Goal: Task Accomplishment & Management: Manage account settings

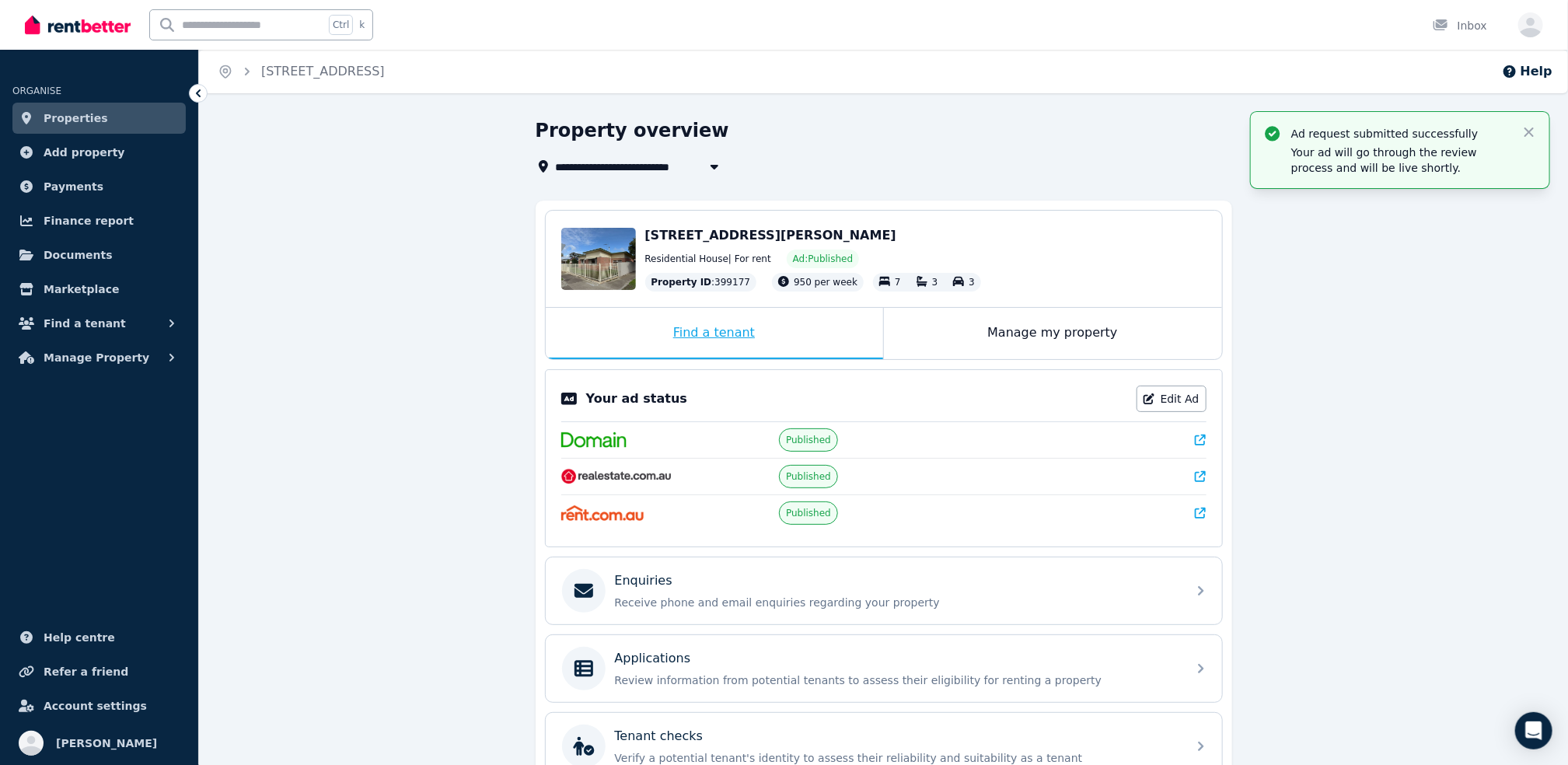
click at [747, 339] on div "Find a tenant" at bounding box center [715, 333] width 337 height 52
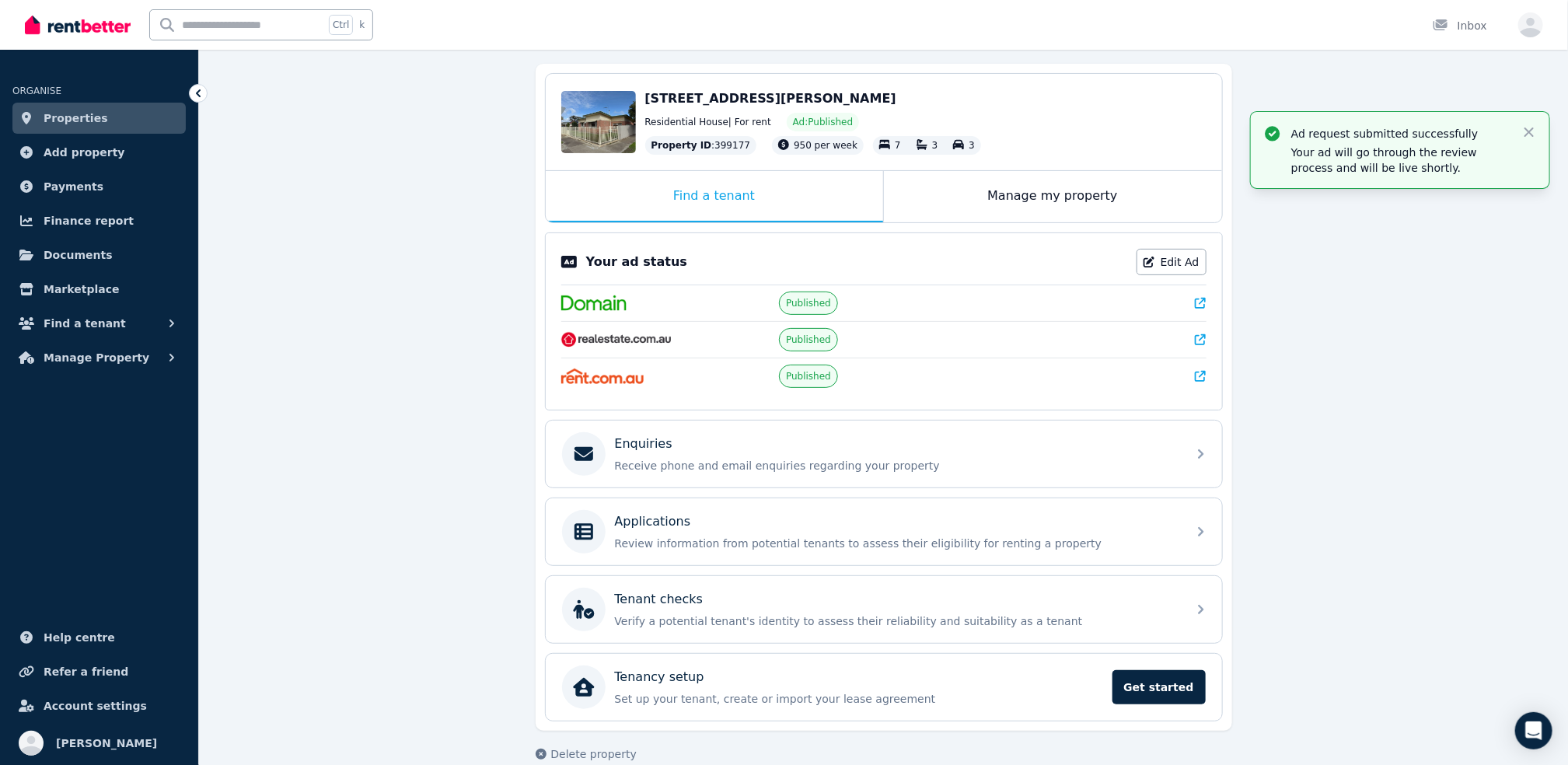
scroll to position [155, 0]
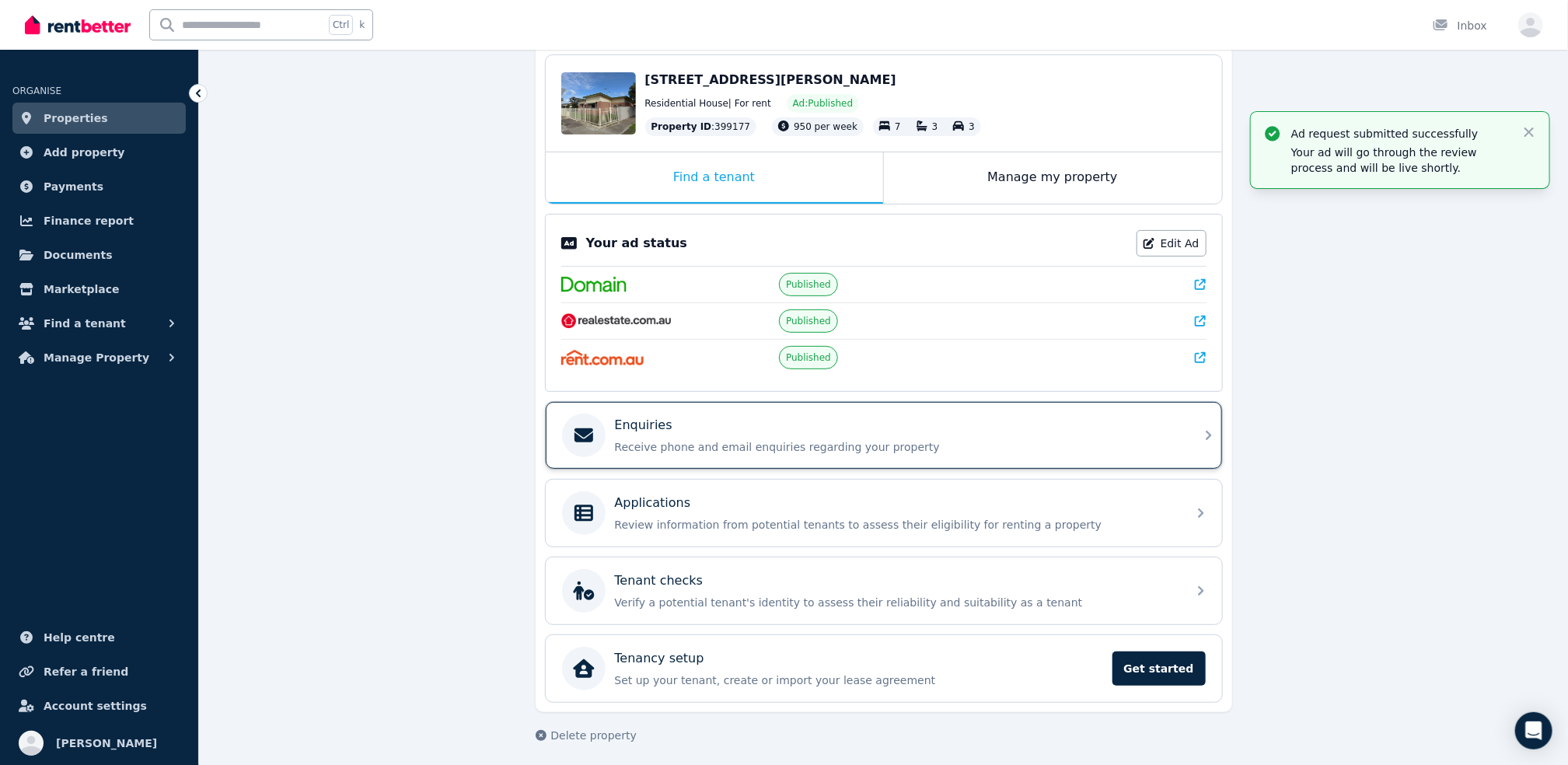
click at [756, 427] on div "Enquiries" at bounding box center [896, 424] width 563 height 18
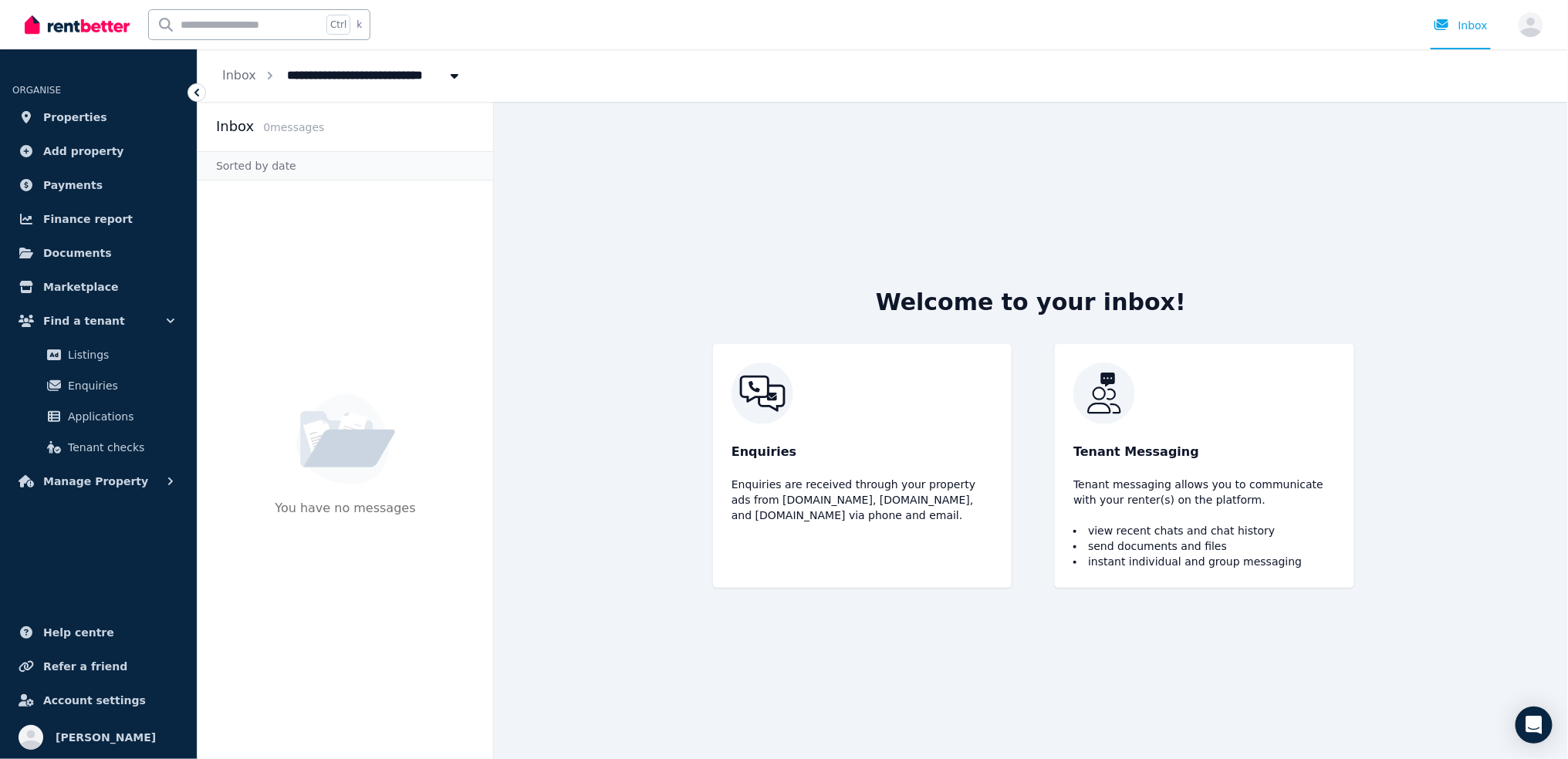
click at [1140, 387] on img at bounding box center [1204, 392] width 262 height 62
click at [745, 422] on img at bounding box center [862, 392] width 262 height 62
click at [103, 359] on span "Listings" at bounding box center [120, 354] width 104 height 18
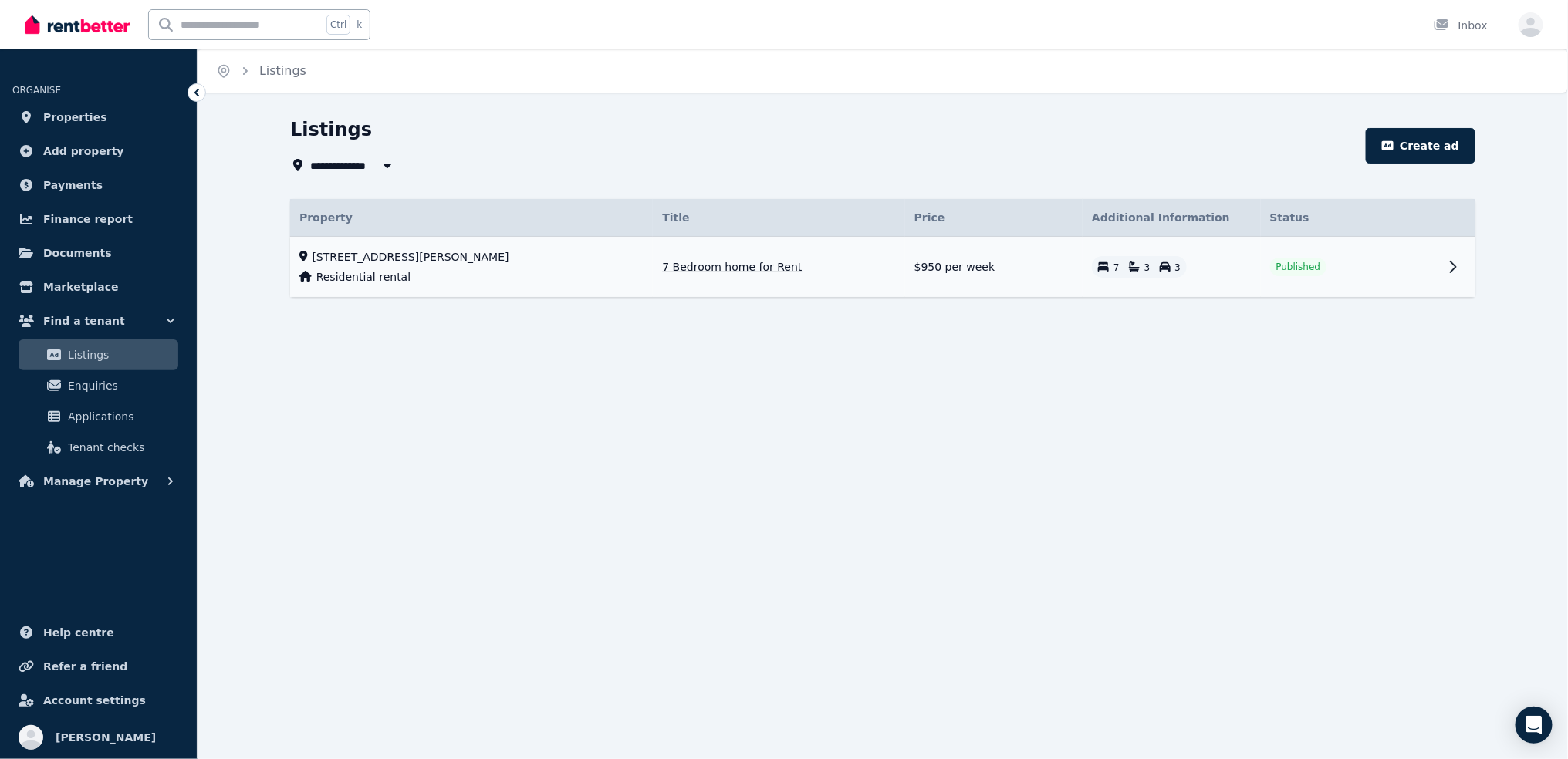
click at [1446, 265] on icon at bounding box center [1452, 266] width 18 height 18
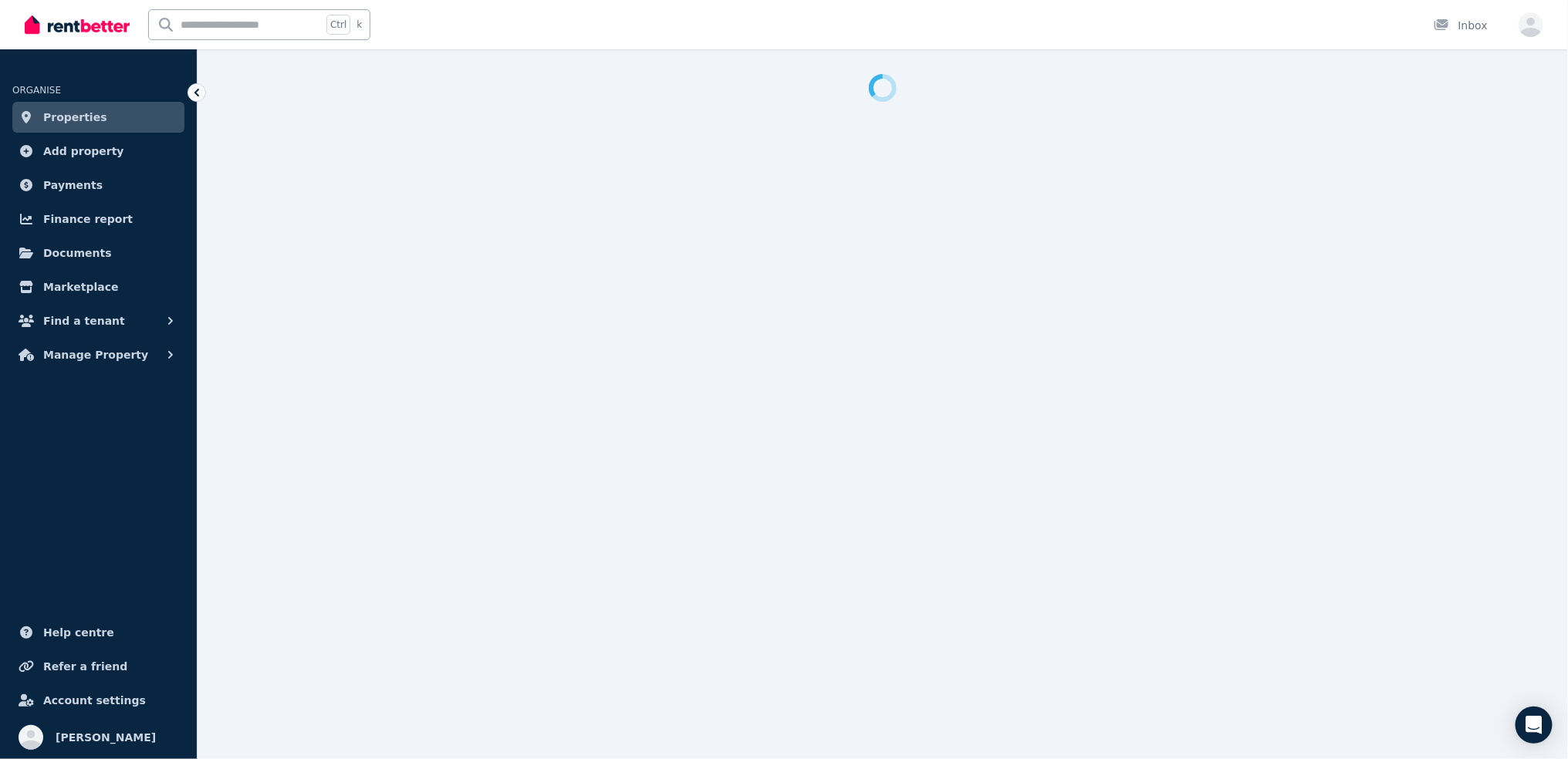
select select "**"
select select "**********"
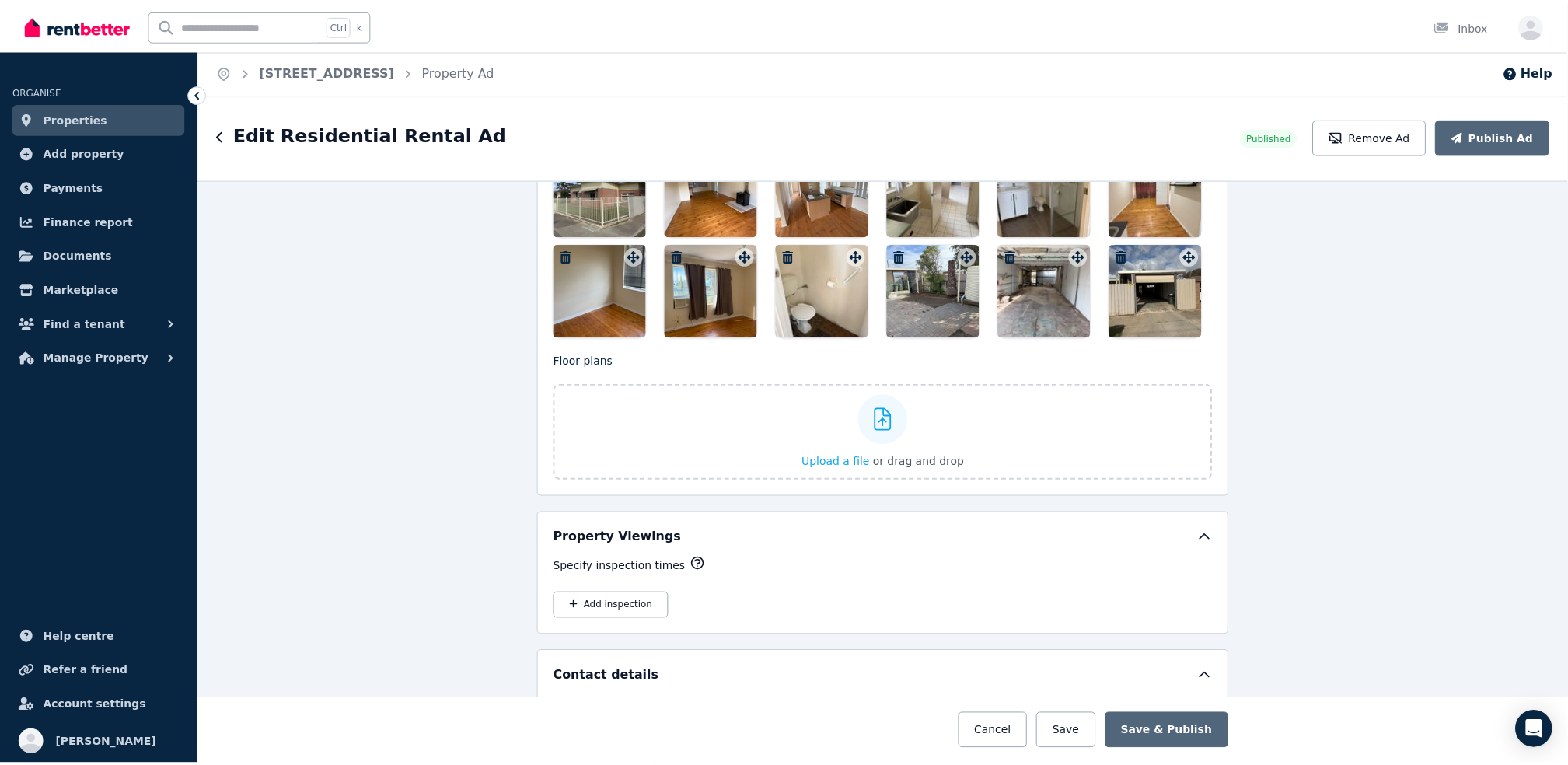
scroll to position [2409, 0]
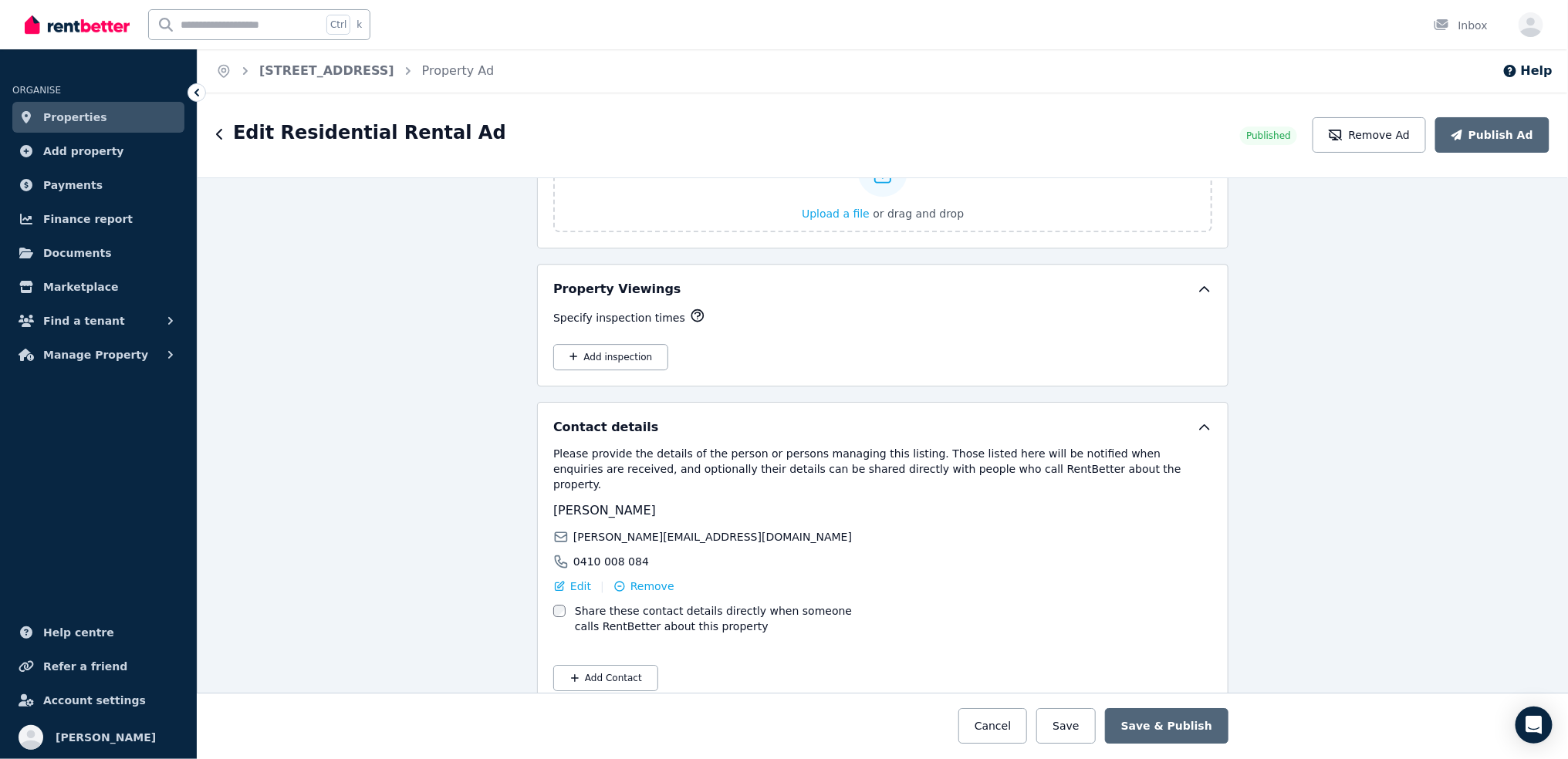
click at [98, 117] on link "Properties" at bounding box center [98, 117] width 172 height 31
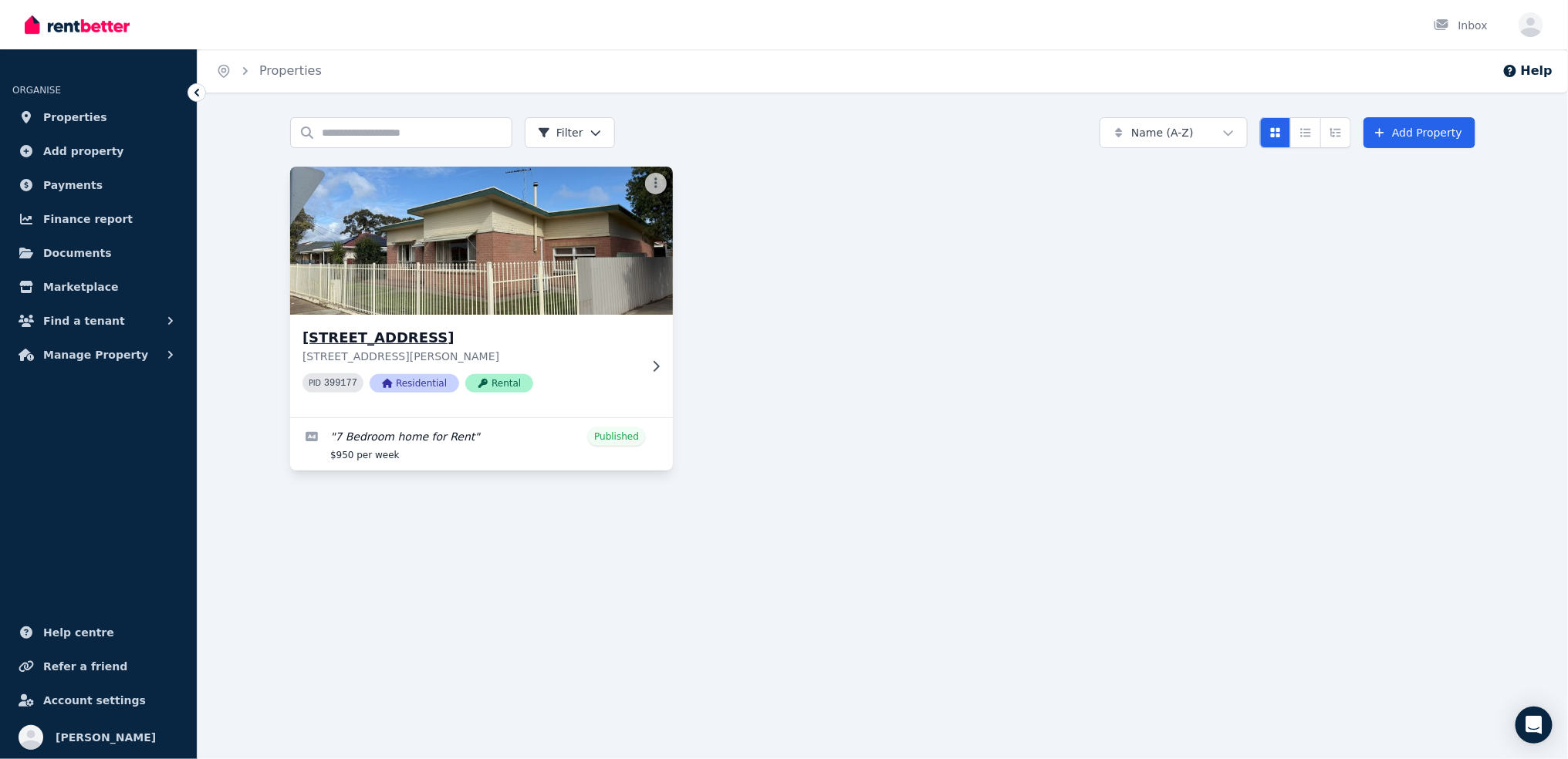
click at [659, 360] on icon at bounding box center [656, 367] width 16 height 12
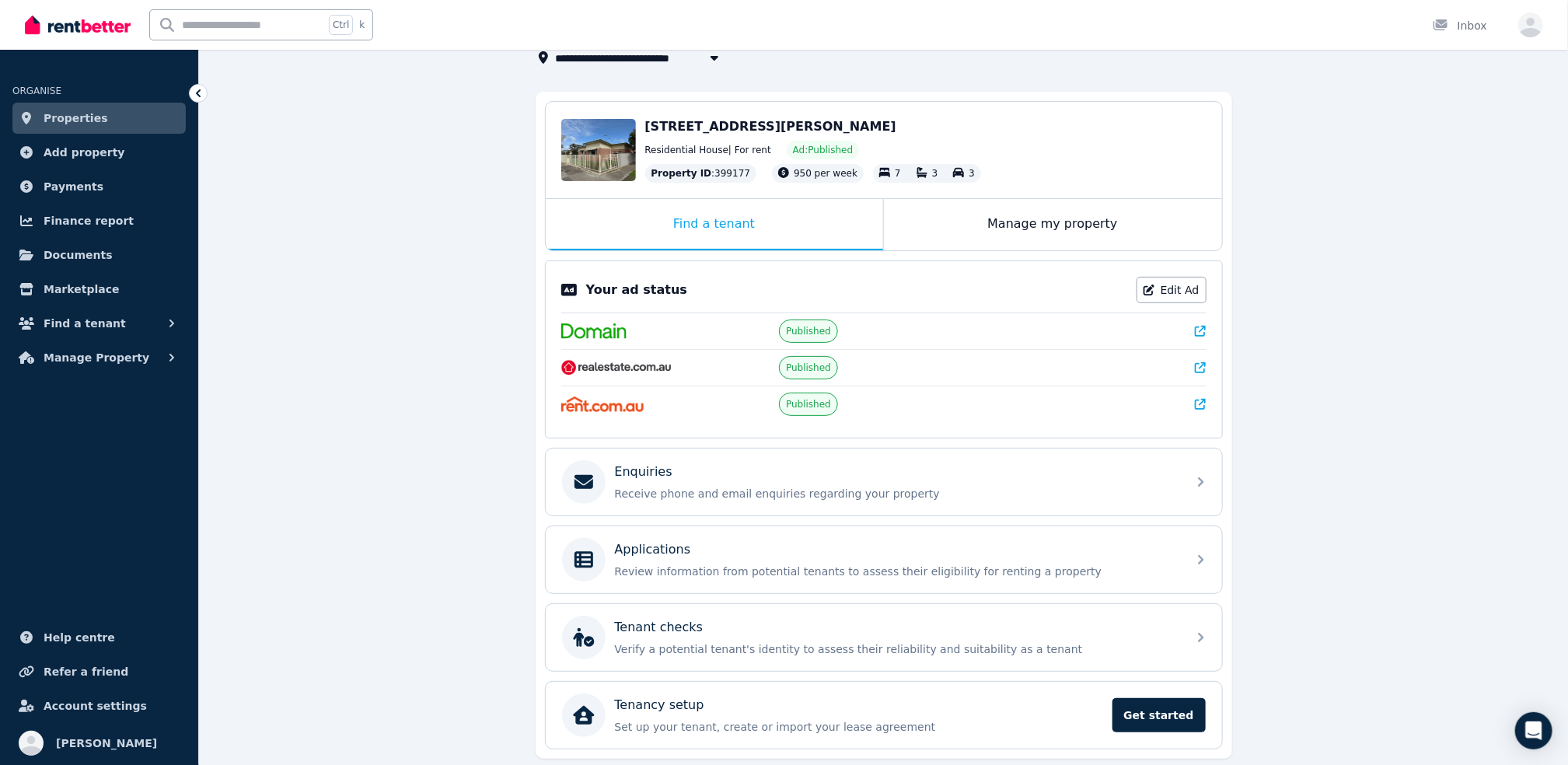
scroll to position [155, 0]
